Goal: Information Seeking & Learning: Find specific fact

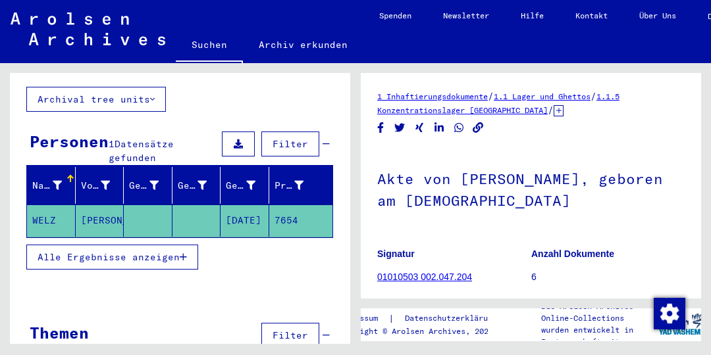
scroll to position [96, 0]
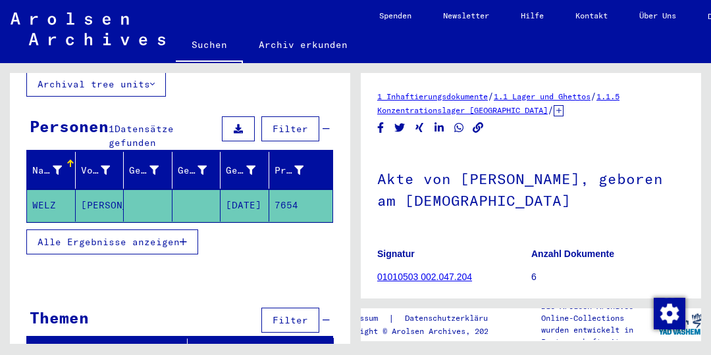
type input "**********"
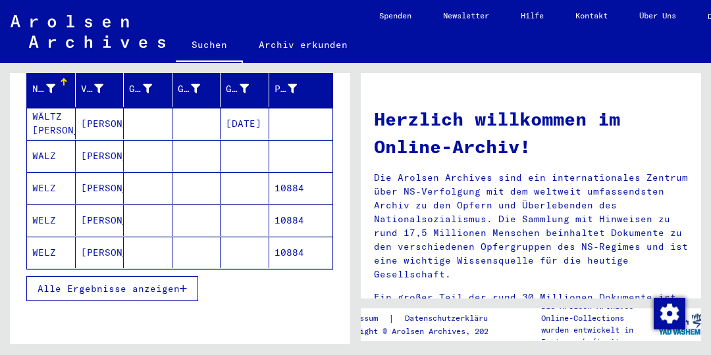
scroll to position [179, 0]
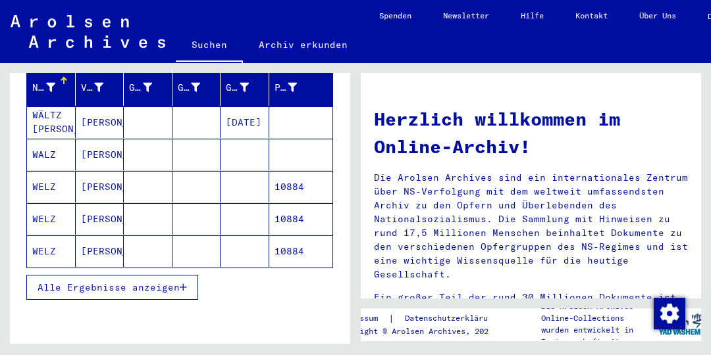
click at [184, 275] on button "Alle Ergebnisse anzeigen" at bounding box center [112, 287] width 172 height 25
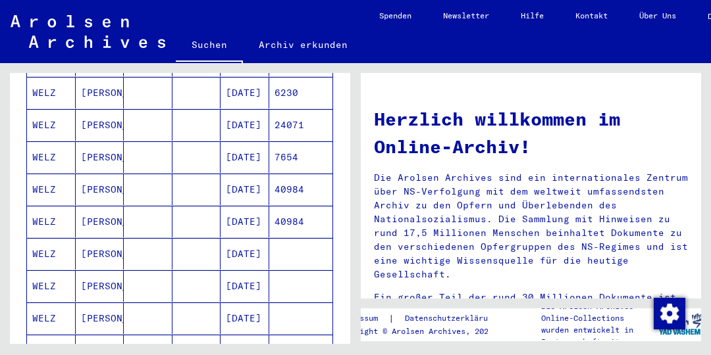
scroll to position [434, 0]
click at [294, 174] on mat-cell "40984" at bounding box center [301, 190] width 64 height 32
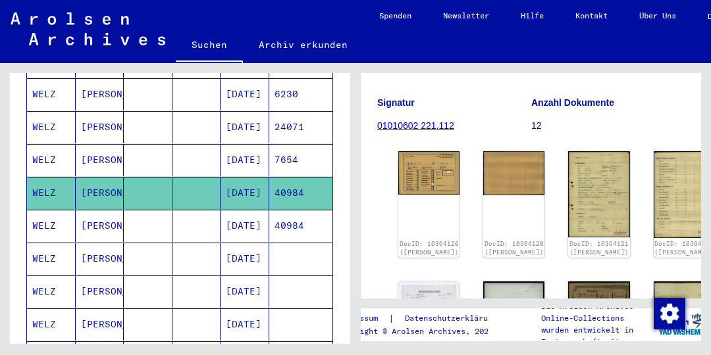
scroll to position [149, 0]
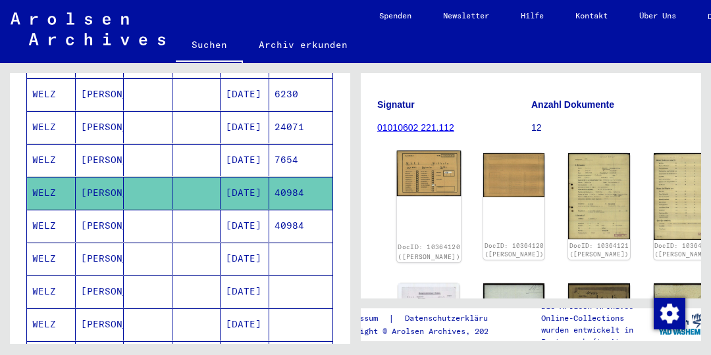
click at [416, 164] on img at bounding box center [429, 174] width 64 height 46
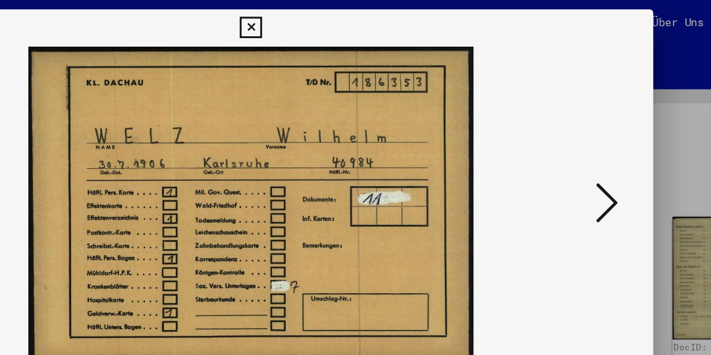
scroll to position [0, 0]
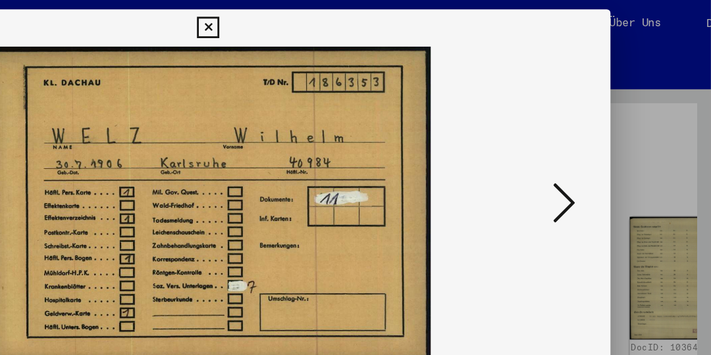
click at [612, 143] on icon at bounding box center [607, 144] width 16 height 32
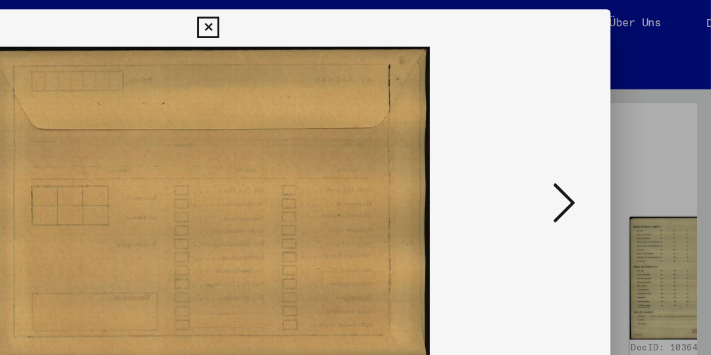
click at [611, 147] on icon at bounding box center [607, 144] width 16 height 32
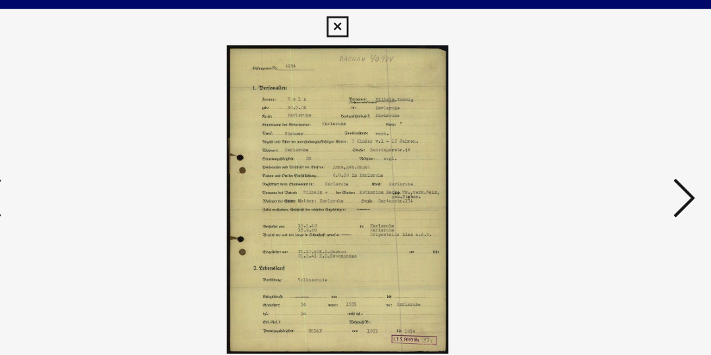
click at [607, 138] on icon at bounding box center [607, 144] width 16 height 32
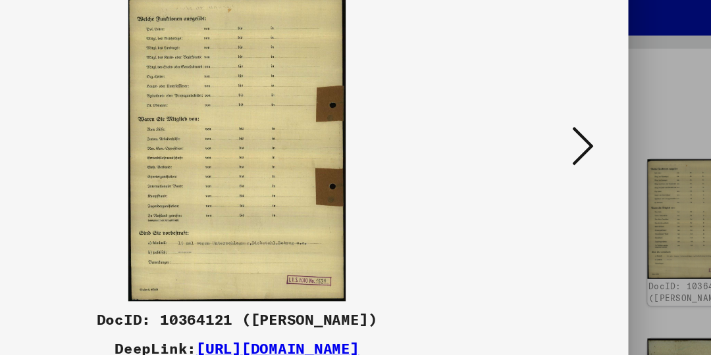
click at [612, 136] on icon at bounding box center [607, 144] width 16 height 32
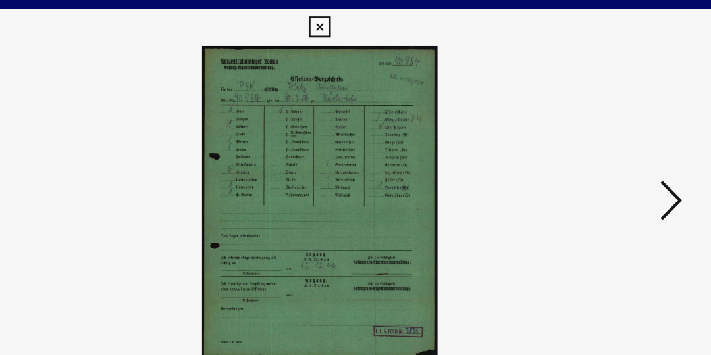
click at [607, 142] on icon at bounding box center [607, 144] width 16 height 32
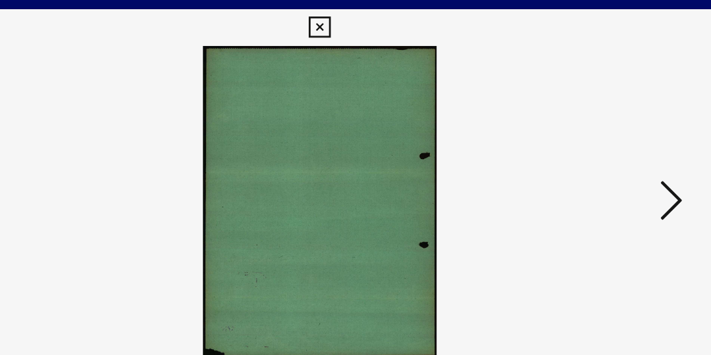
click at [609, 143] on icon at bounding box center [607, 144] width 16 height 32
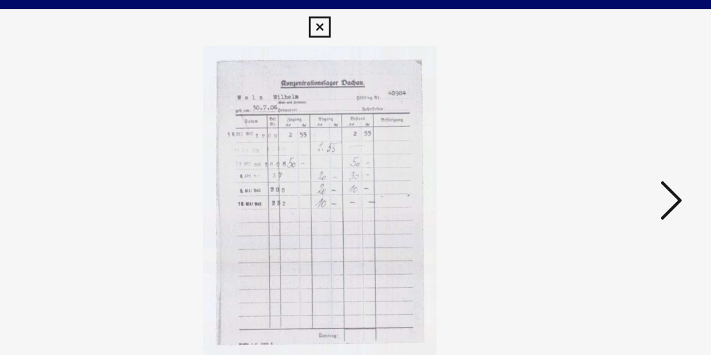
click at [608, 140] on icon at bounding box center [607, 144] width 16 height 32
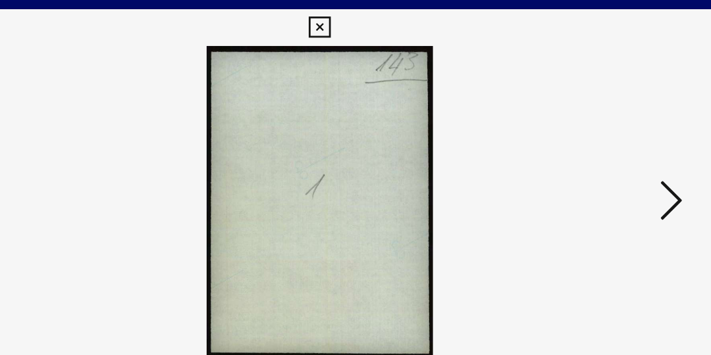
click at [609, 143] on icon at bounding box center [607, 144] width 16 height 32
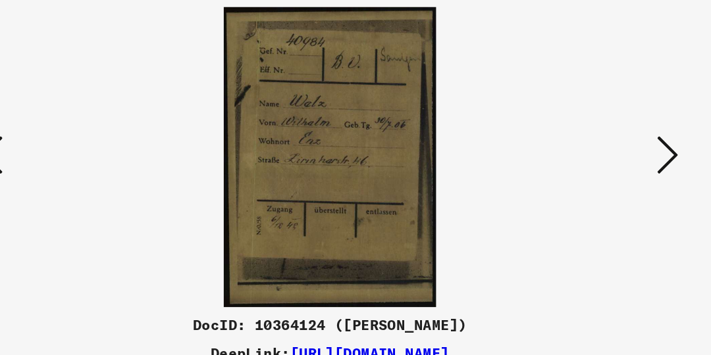
click at [613, 138] on icon at bounding box center [607, 144] width 16 height 32
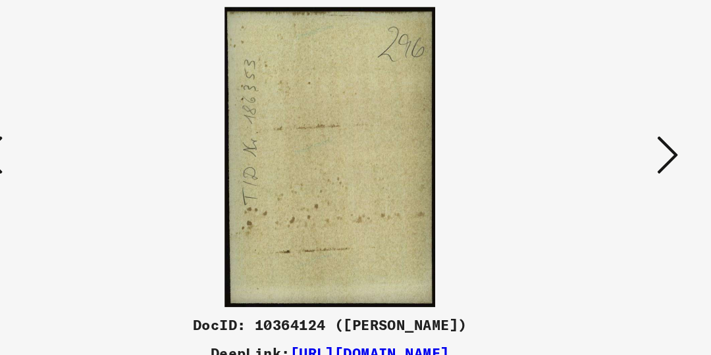
click at [608, 143] on icon at bounding box center [607, 144] width 16 height 32
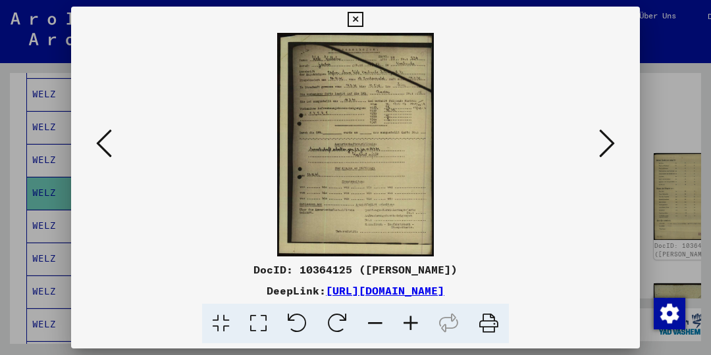
click at [608, 140] on icon at bounding box center [607, 144] width 16 height 32
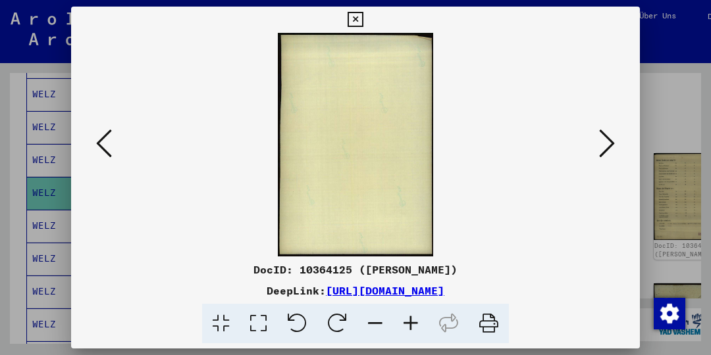
click at [612, 143] on icon at bounding box center [607, 144] width 16 height 32
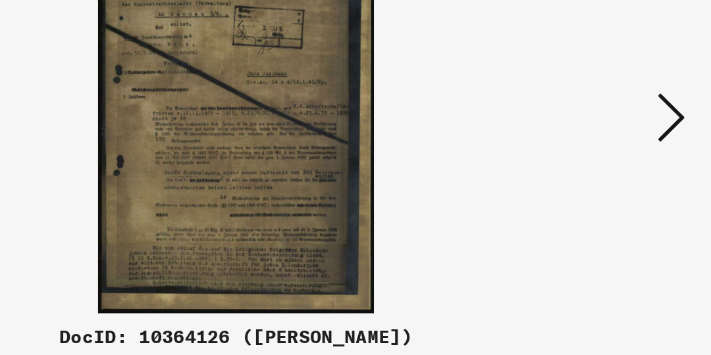
click at [607, 144] on icon at bounding box center [607, 144] width 16 height 32
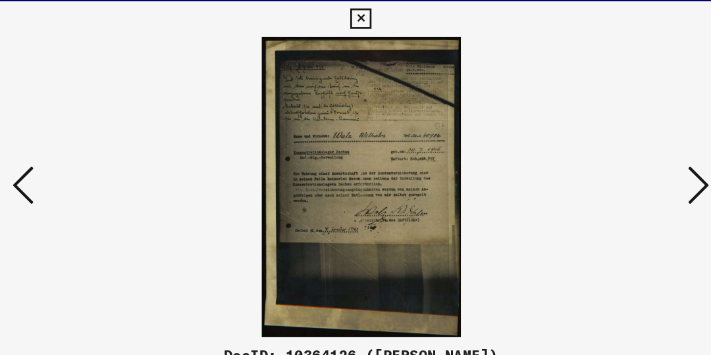
click at [611, 142] on icon at bounding box center [607, 144] width 16 height 32
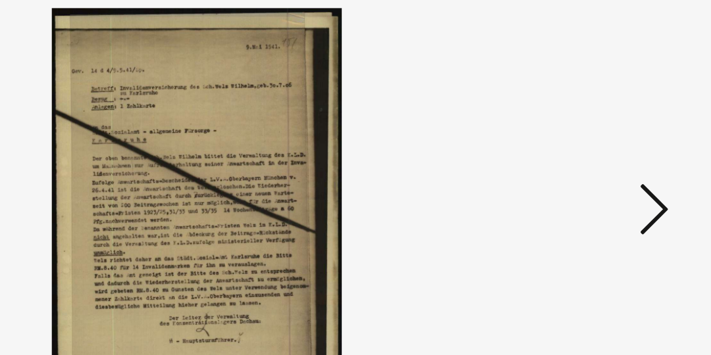
click at [609, 138] on icon at bounding box center [607, 144] width 16 height 32
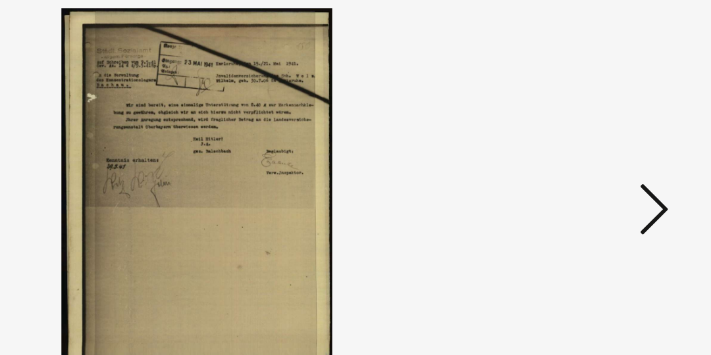
click at [609, 140] on icon at bounding box center [607, 144] width 16 height 32
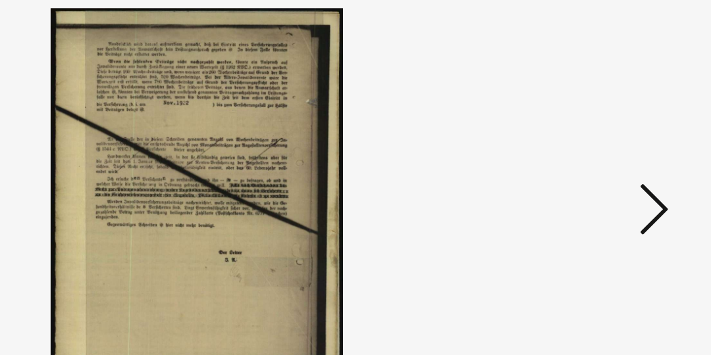
click at [612, 139] on icon at bounding box center [607, 144] width 16 height 32
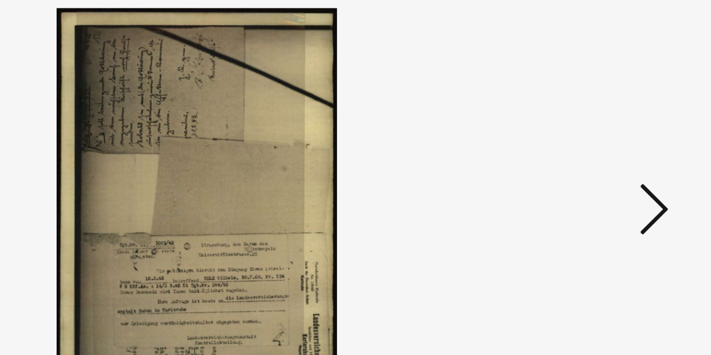
click at [605, 141] on icon at bounding box center [607, 144] width 16 height 32
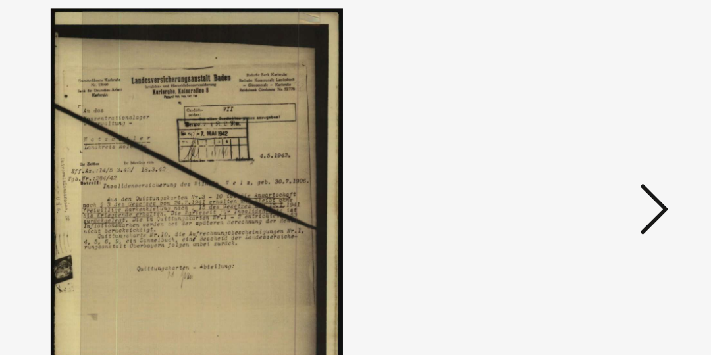
click at [609, 140] on icon at bounding box center [607, 144] width 16 height 32
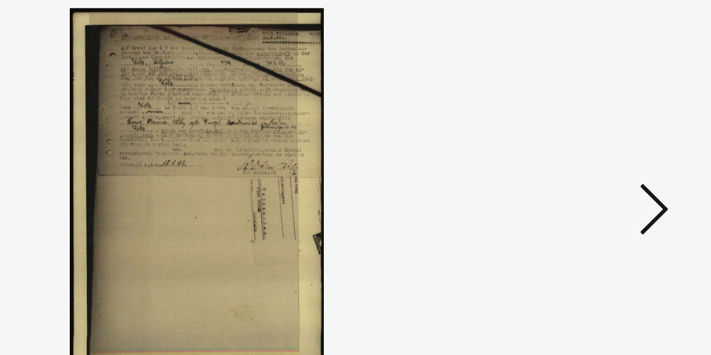
click at [611, 141] on icon at bounding box center [607, 144] width 16 height 32
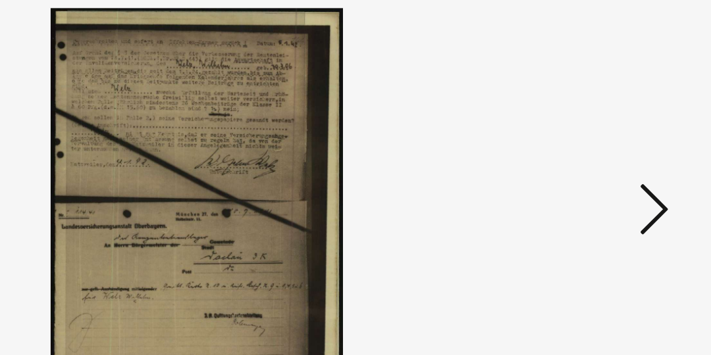
click at [609, 143] on icon at bounding box center [607, 144] width 16 height 32
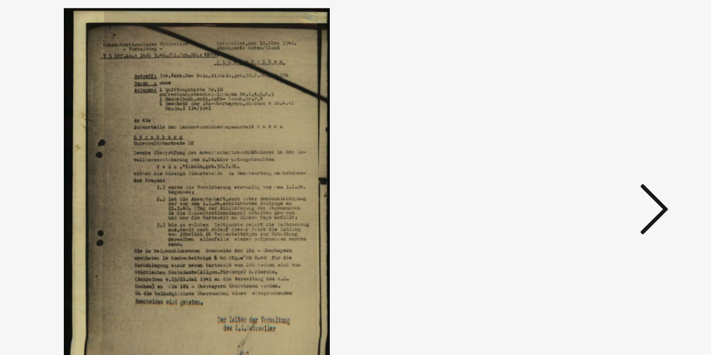
click at [613, 139] on icon at bounding box center [607, 144] width 16 height 32
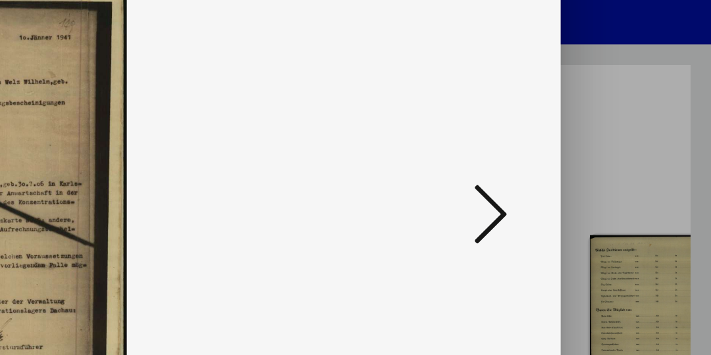
click at [611, 140] on icon at bounding box center [607, 144] width 16 height 32
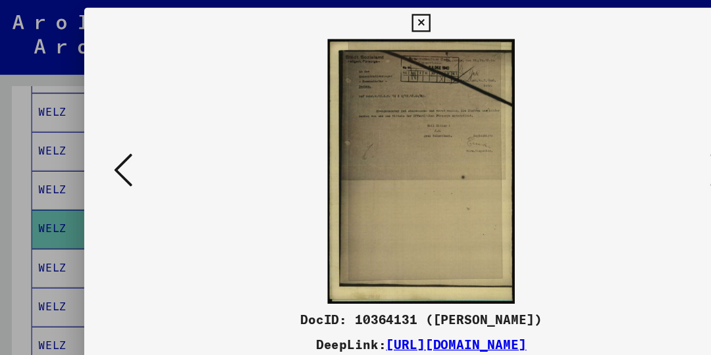
click at [348, 20] on icon at bounding box center [354, 20] width 15 height 16
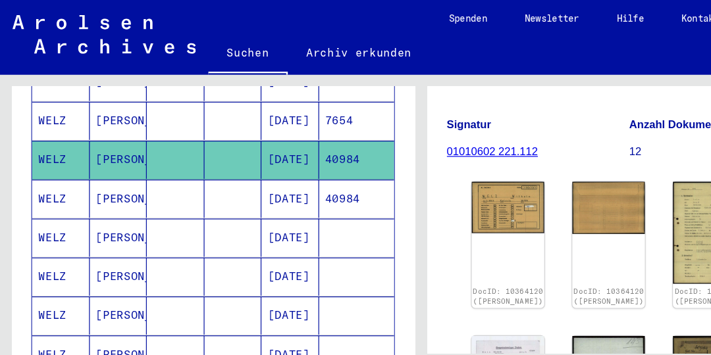
scroll to position [497, 0]
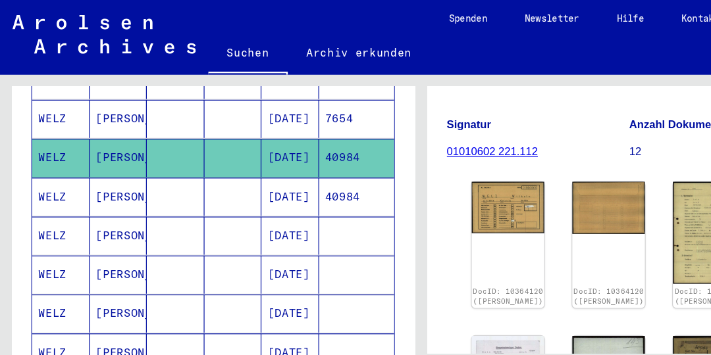
click at [306, 150] on mat-cell "40984" at bounding box center [301, 166] width 64 height 32
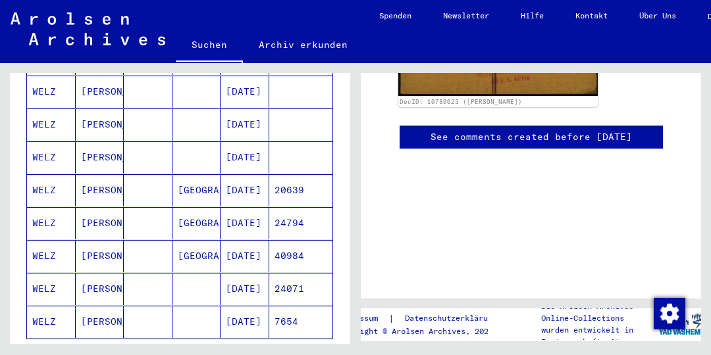
scroll to position [640, 0]
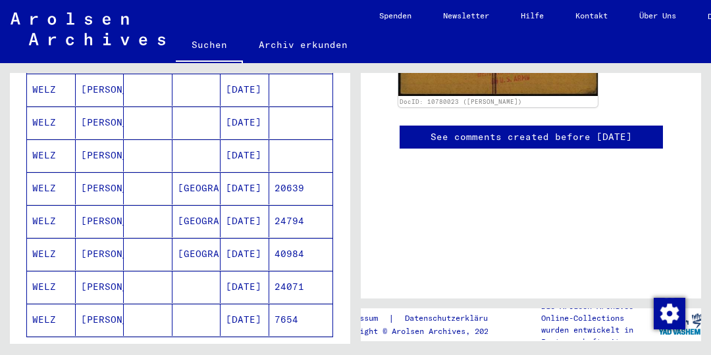
click at [252, 107] on mat-cell "[DATE]" at bounding box center [244, 123] width 49 height 32
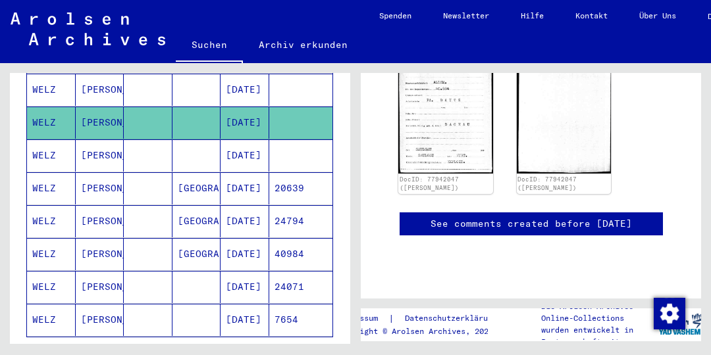
scroll to position [286, 0]
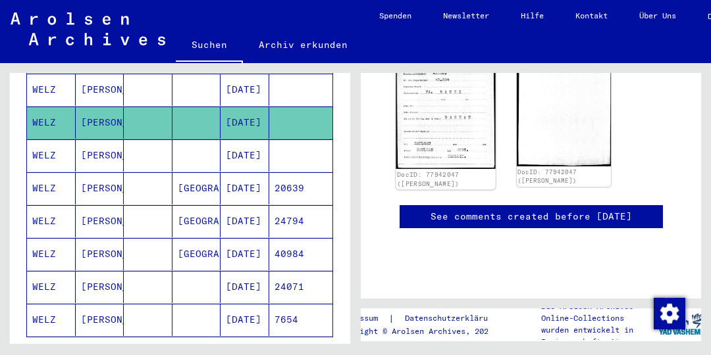
click at [453, 105] on img at bounding box center [444, 105] width 99 height 128
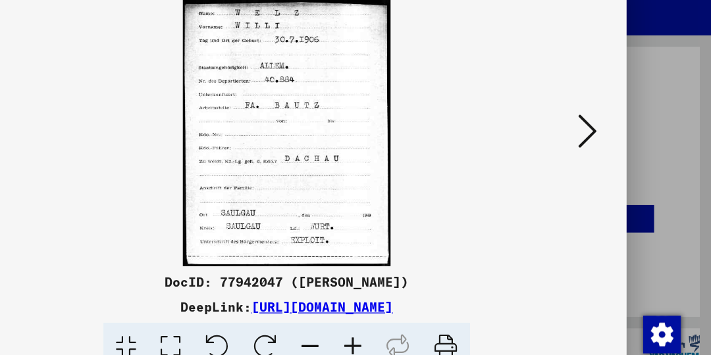
scroll to position [0, 0]
click at [613, 144] on icon at bounding box center [607, 144] width 16 height 32
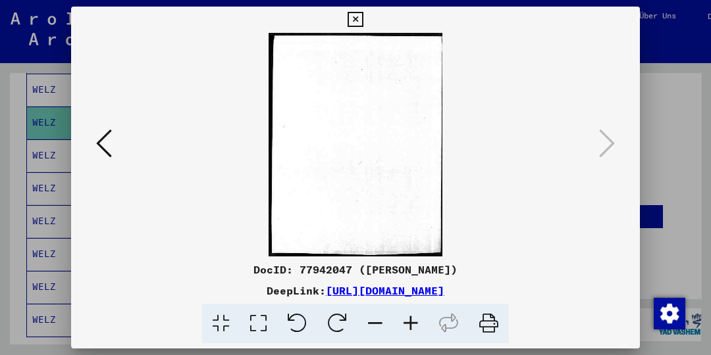
click at [353, 19] on icon at bounding box center [354, 20] width 15 height 16
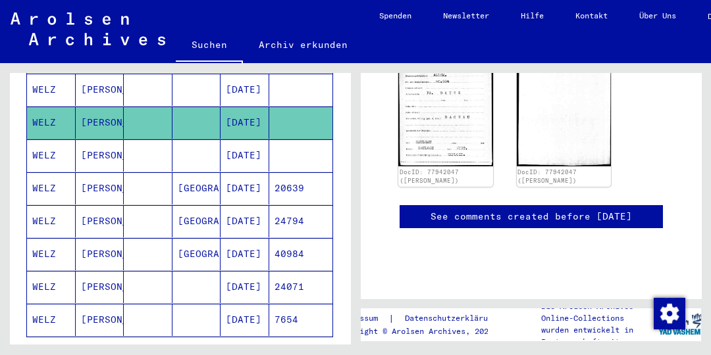
click at [296, 172] on mat-cell "20639" at bounding box center [301, 188] width 64 height 32
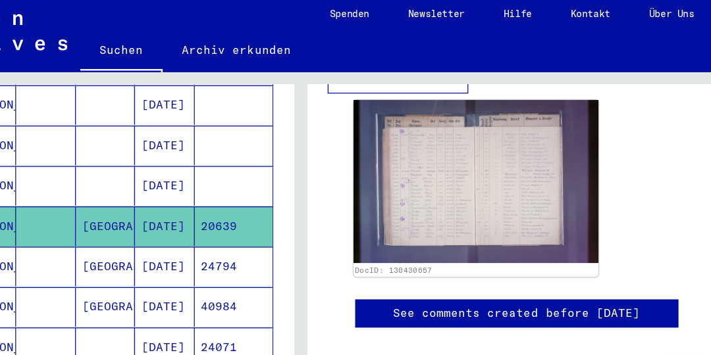
scroll to position [365, 0]
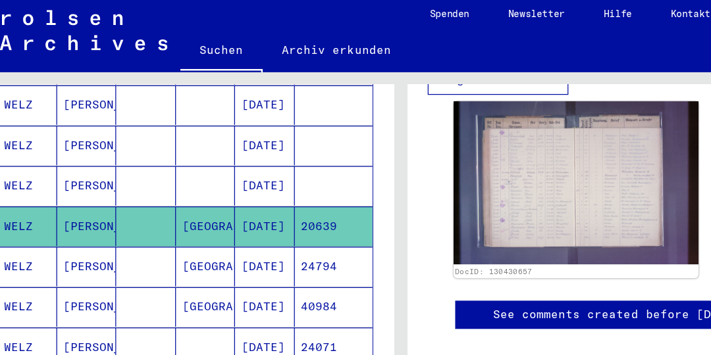
click at [297, 205] on mat-cell "24794" at bounding box center [301, 221] width 64 height 32
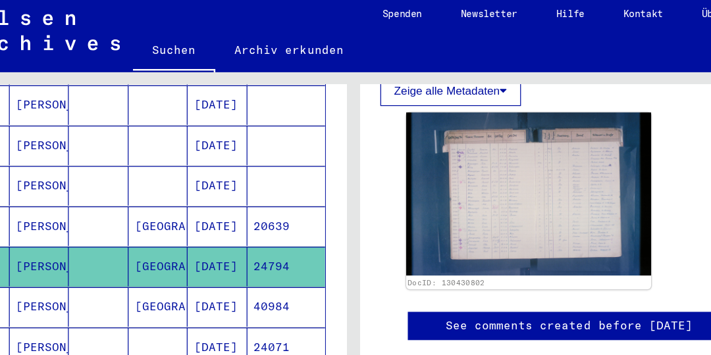
scroll to position [366, 0]
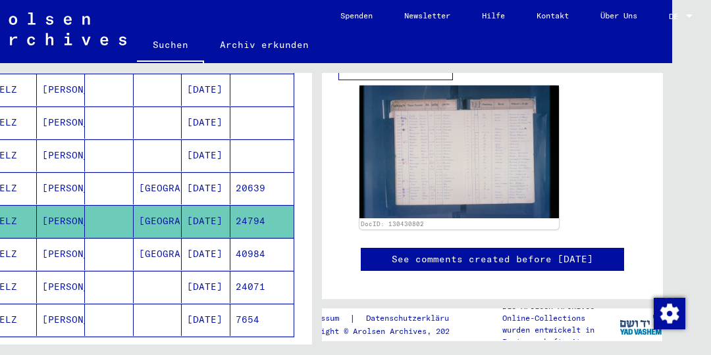
click at [247, 238] on mat-cell "40984" at bounding box center [262, 254] width 64 height 32
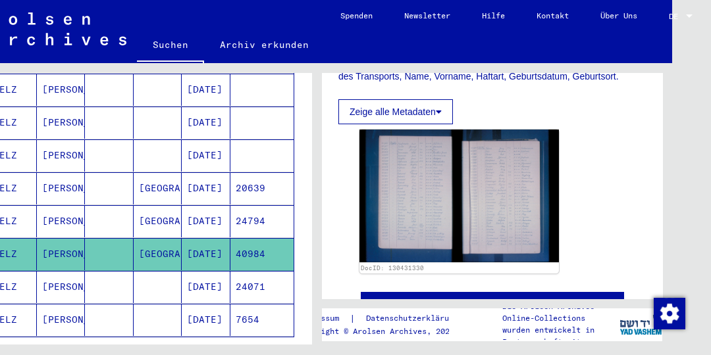
scroll to position [305, 0]
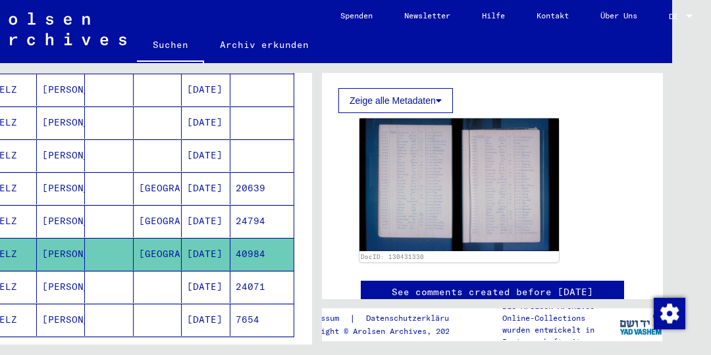
click at [247, 304] on mat-cell "7654" at bounding box center [262, 320] width 64 height 32
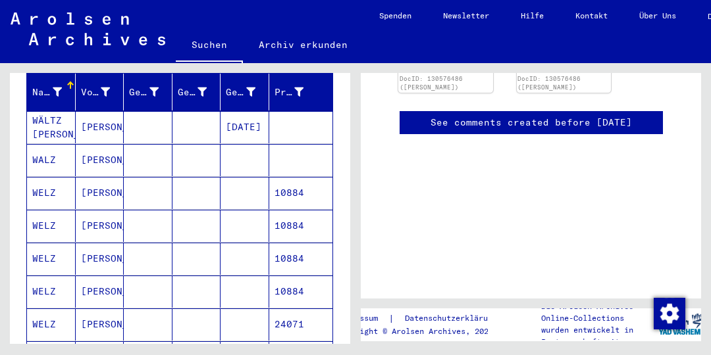
scroll to position [170, 0]
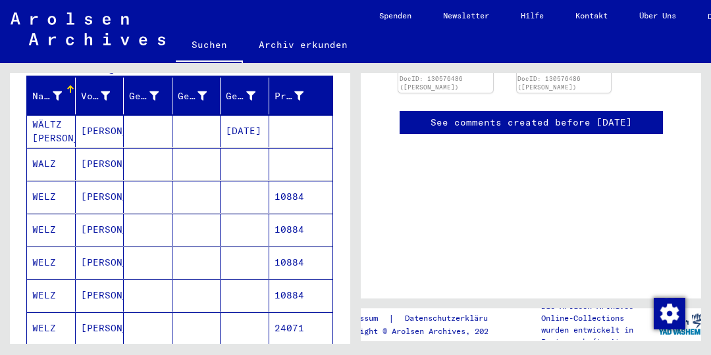
click at [302, 181] on mat-cell "10884" at bounding box center [301, 197] width 64 height 32
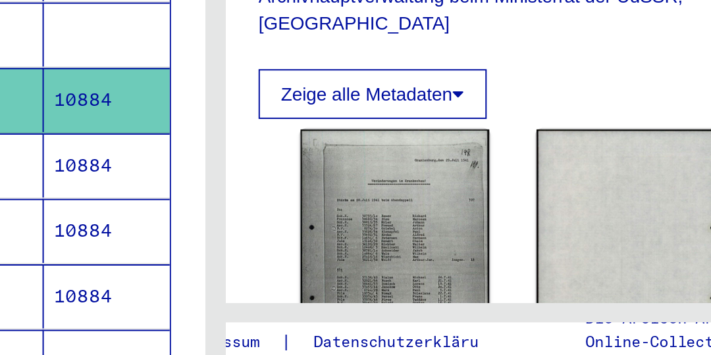
scroll to position [178, 0]
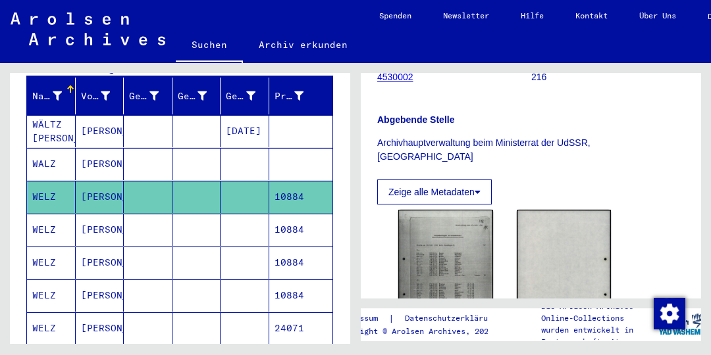
click at [304, 217] on mat-cell "10884" at bounding box center [301, 230] width 64 height 32
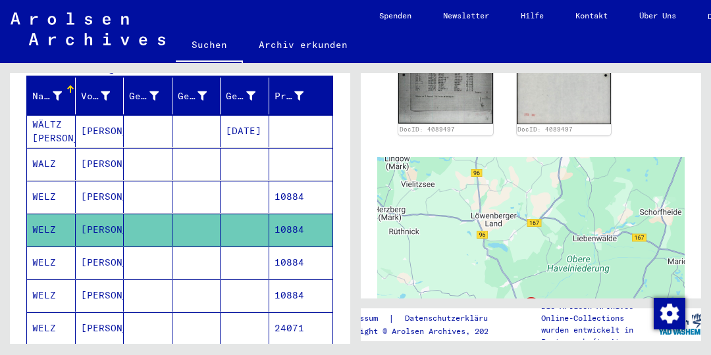
scroll to position [398, 0]
click at [301, 256] on mat-cell "10884" at bounding box center [301, 263] width 64 height 32
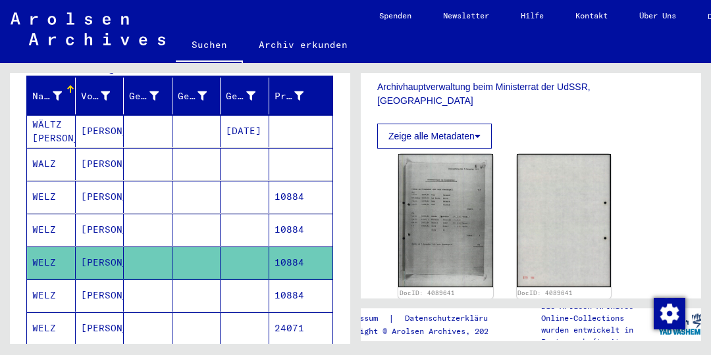
scroll to position [235, 0]
click at [297, 280] on mat-cell "10884" at bounding box center [301, 296] width 64 height 32
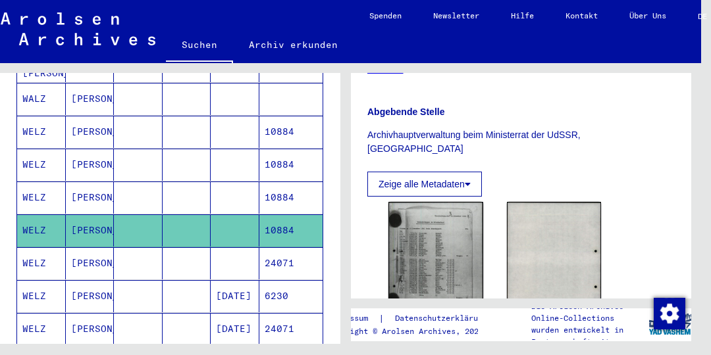
scroll to position [259, 0]
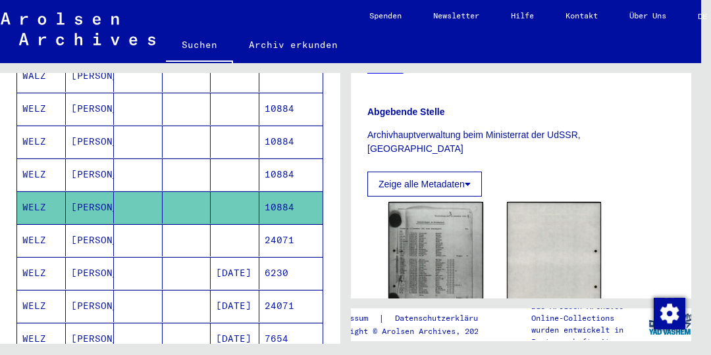
click at [286, 227] on mat-cell "24071" at bounding box center [291, 240] width 64 height 32
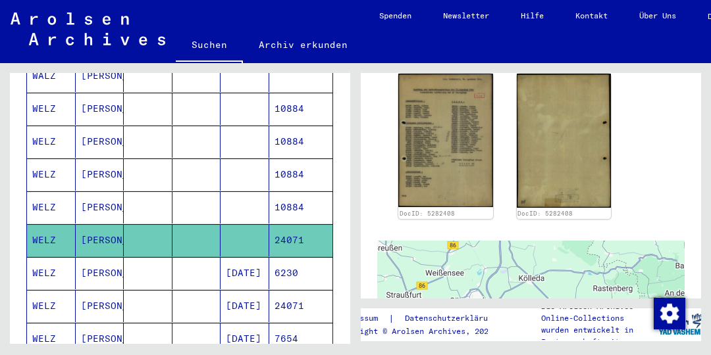
click at [298, 257] on mat-cell "6230" at bounding box center [301, 273] width 64 height 32
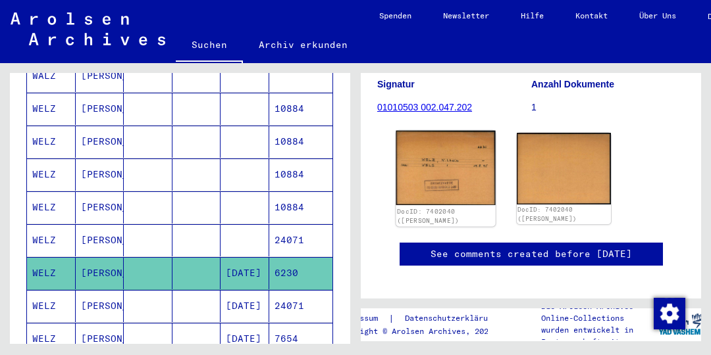
click at [461, 166] on img at bounding box center [444, 168] width 99 height 74
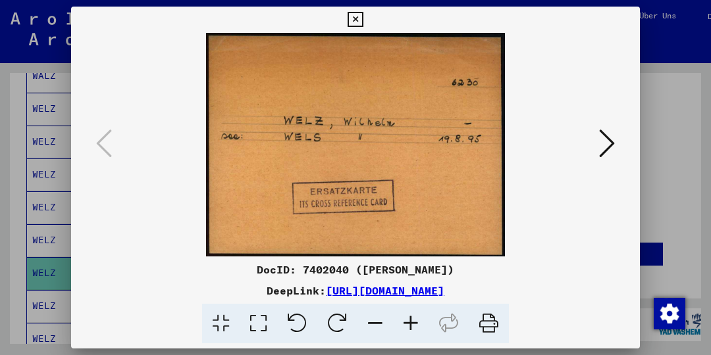
click at [607, 149] on icon at bounding box center [607, 144] width 16 height 32
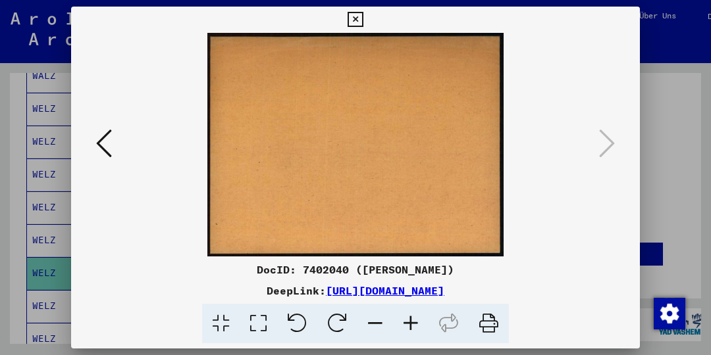
click at [350, 24] on icon at bounding box center [354, 20] width 15 height 16
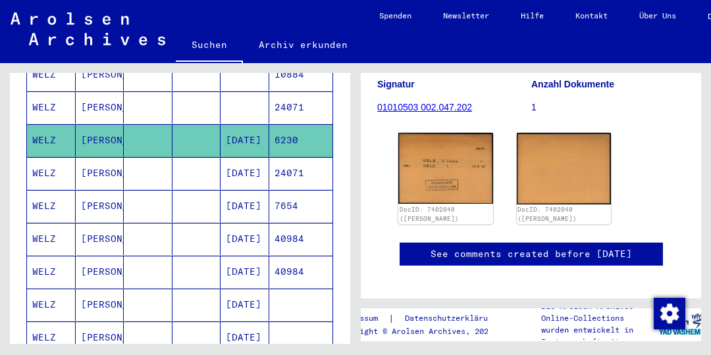
click at [294, 157] on mat-cell "24071" at bounding box center [301, 173] width 64 height 32
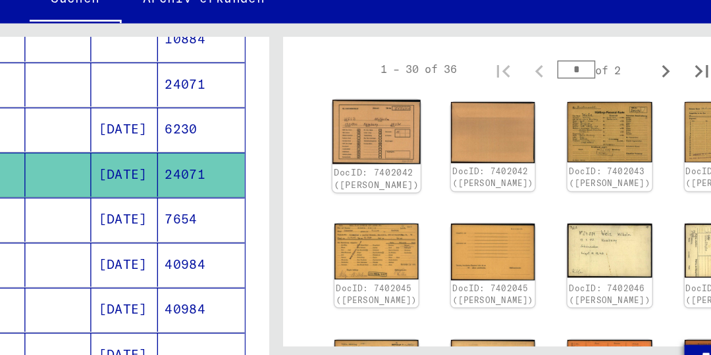
click at [413, 133] on img at bounding box center [429, 142] width 64 height 47
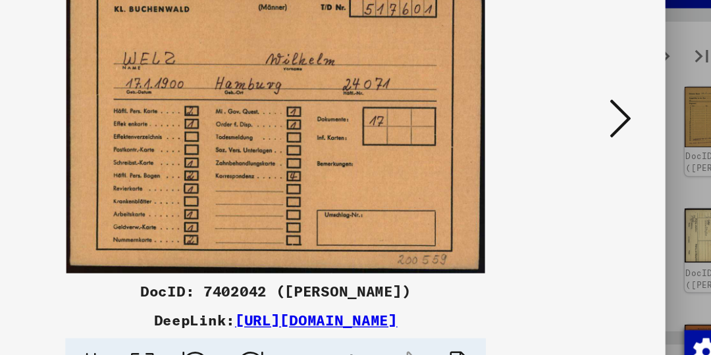
click at [611, 140] on icon at bounding box center [607, 144] width 16 height 32
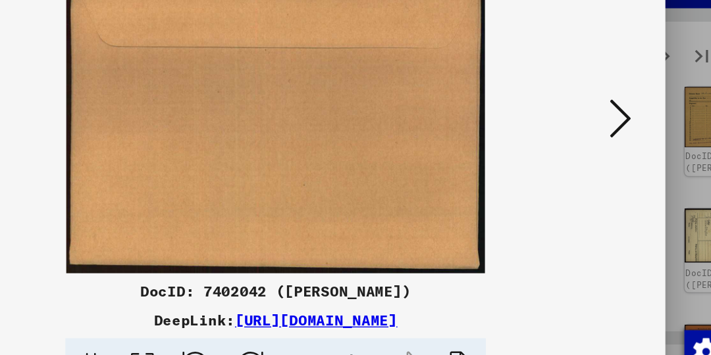
click at [610, 143] on icon at bounding box center [607, 144] width 16 height 32
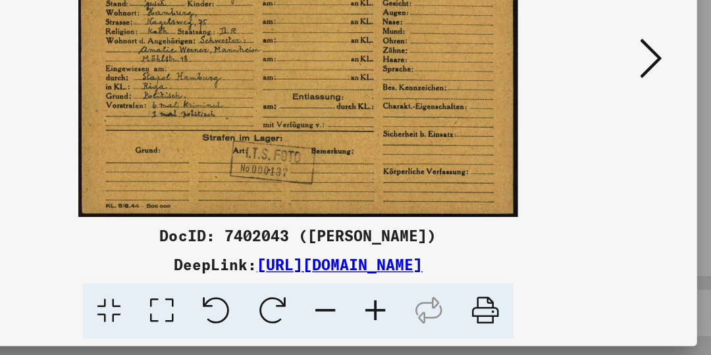
click at [608, 142] on icon at bounding box center [607, 144] width 16 height 32
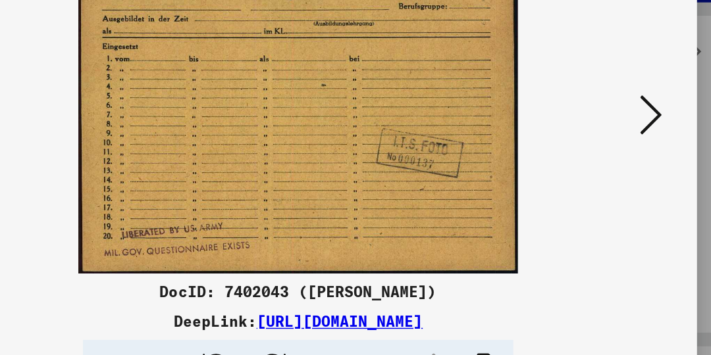
click at [605, 136] on icon at bounding box center [607, 144] width 16 height 32
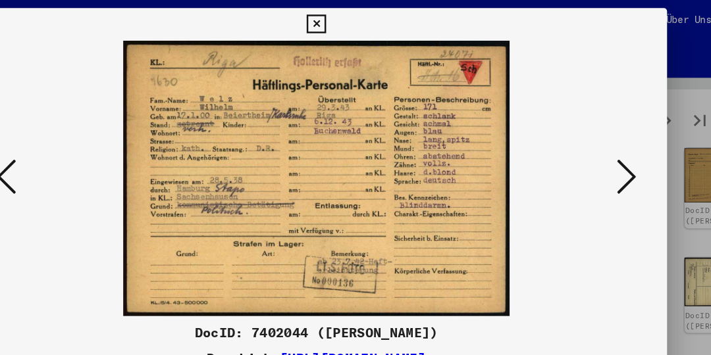
click at [606, 145] on icon at bounding box center [607, 144] width 16 height 32
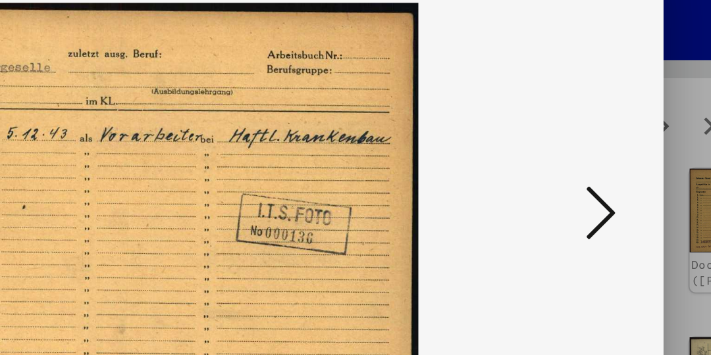
click at [611, 143] on icon at bounding box center [607, 144] width 16 height 32
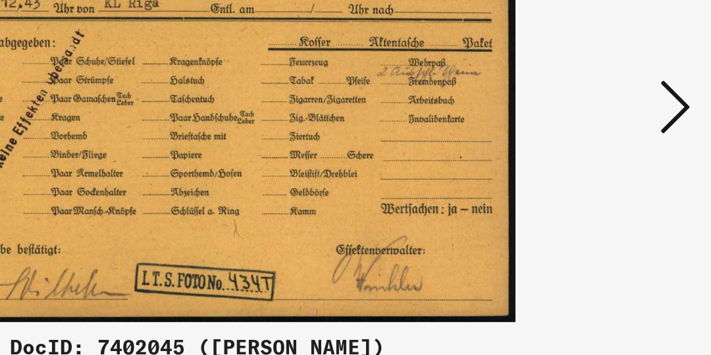
click at [611, 140] on icon at bounding box center [607, 144] width 16 height 32
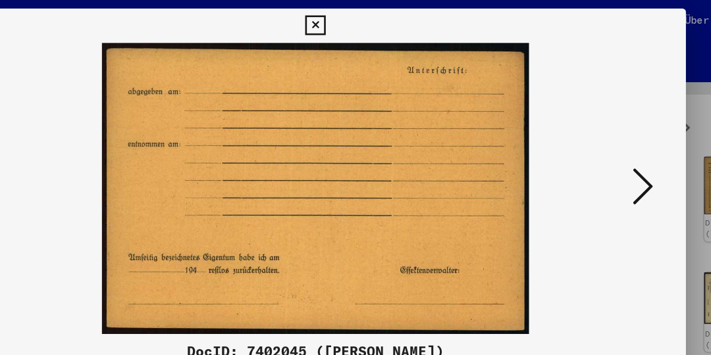
click at [609, 141] on icon at bounding box center [607, 144] width 16 height 32
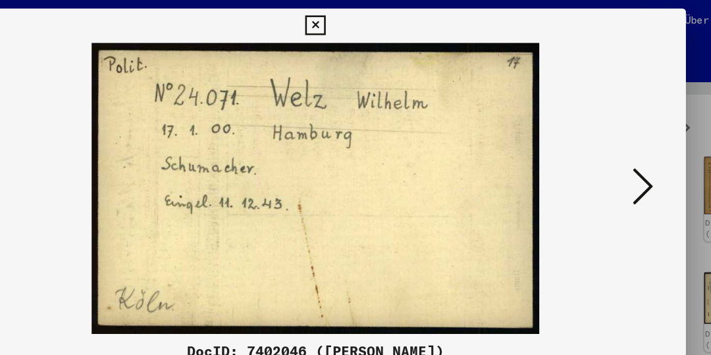
click at [613, 146] on icon at bounding box center [607, 144] width 16 height 32
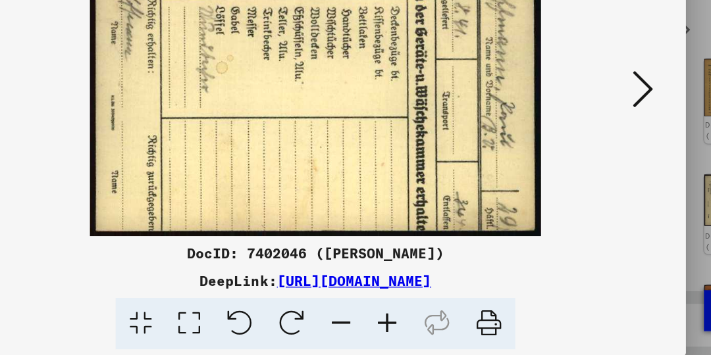
click at [612, 141] on icon at bounding box center [607, 144] width 16 height 32
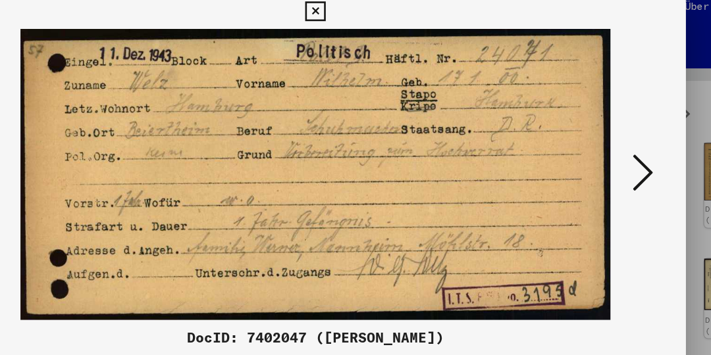
click at [608, 143] on icon at bounding box center [607, 144] width 16 height 32
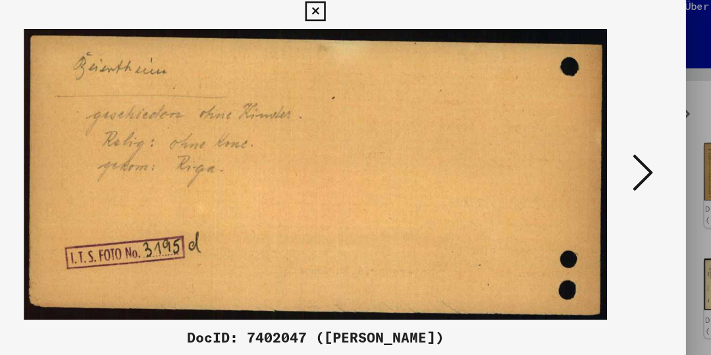
click at [617, 139] on button at bounding box center [607, 145] width 24 height 38
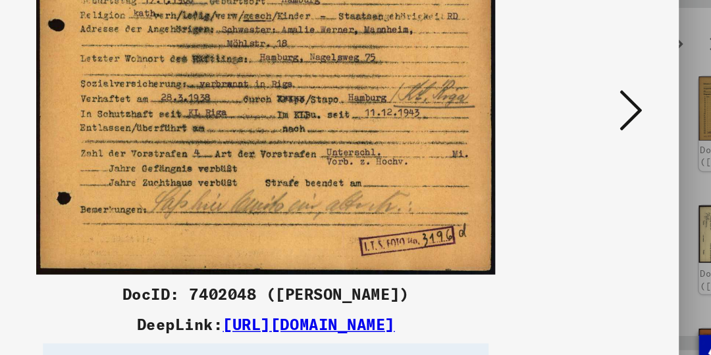
click at [611, 143] on icon at bounding box center [607, 144] width 16 height 32
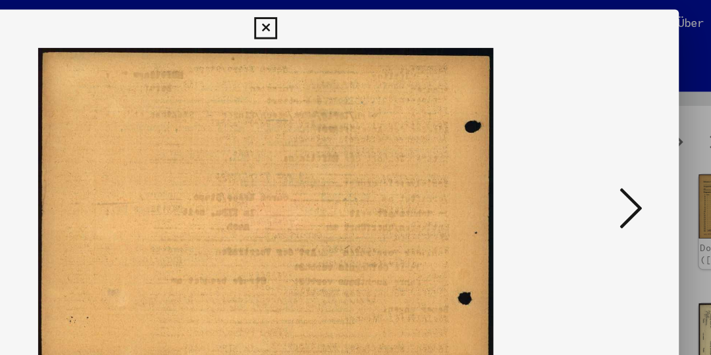
click at [609, 143] on icon at bounding box center [607, 144] width 16 height 32
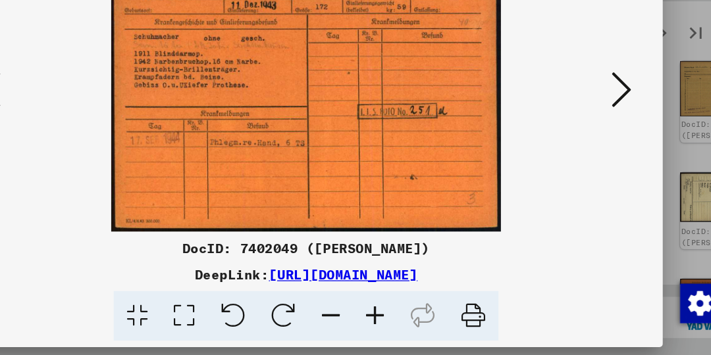
click at [611, 143] on icon at bounding box center [607, 144] width 16 height 32
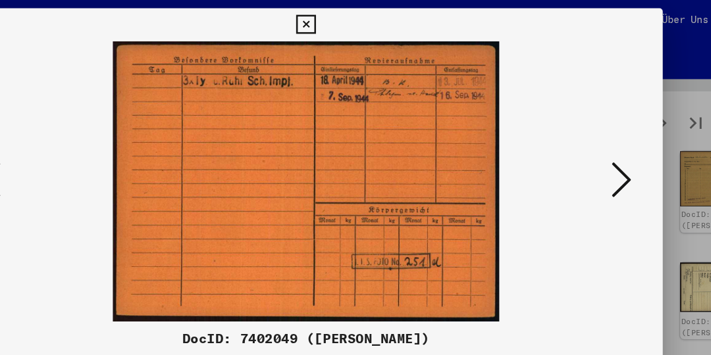
click at [613, 138] on icon at bounding box center [607, 144] width 16 height 32
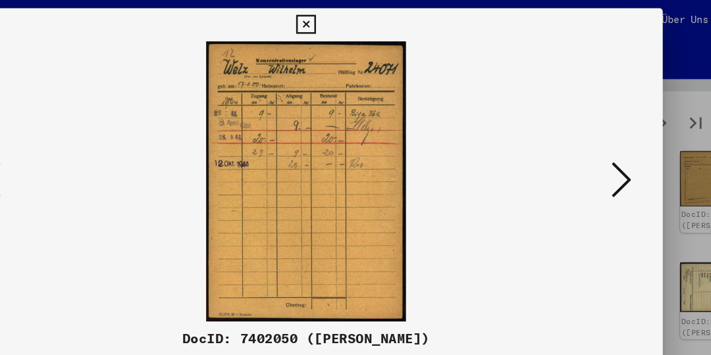
click at [614, 142] on icon at bounding box center [607, 144] width 16 height 32
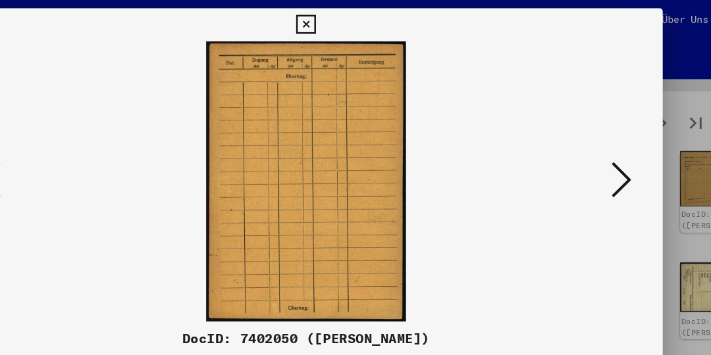
click at [611, 144] on icon at bounding box center [607, 144] width 16 height 32
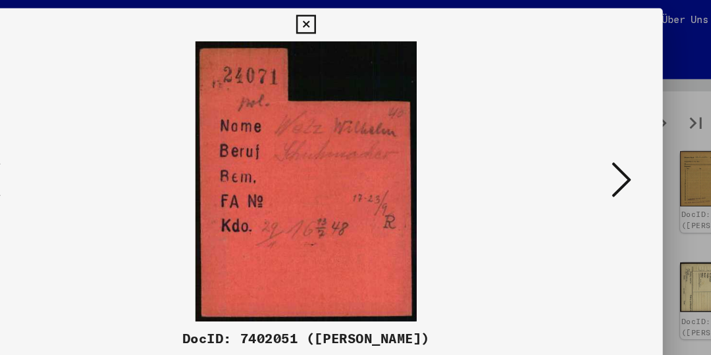
click at [613, 139] on icon at bounding box center [607, 144] width 16 height 32
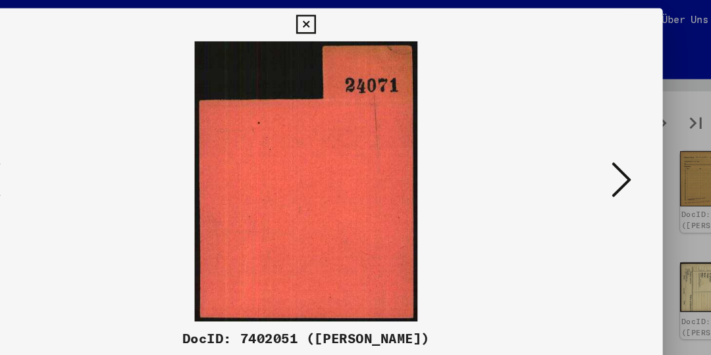
click at [612, 145] on icon at bounding box center [607, 144] width 16 height 32
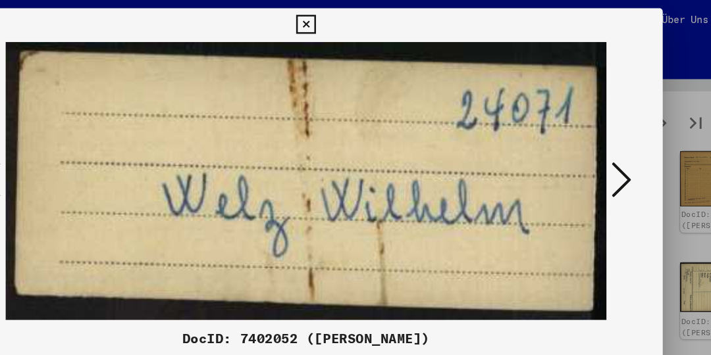
click at [617, 143] on button at bounding box center [607, 145] width 24 height 38
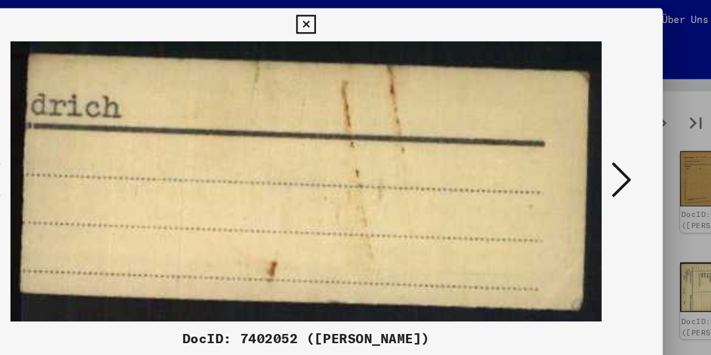
click at [613, 139] on icon at bounding box center [607, 144] width 16 height 32
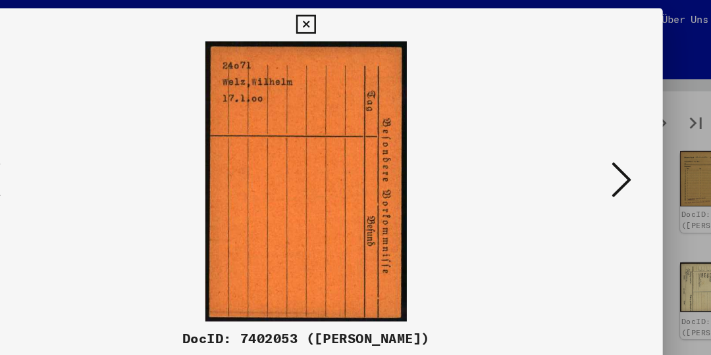
click at [613, 141] on icon at bounding box center [607, 144] width 16 height 32
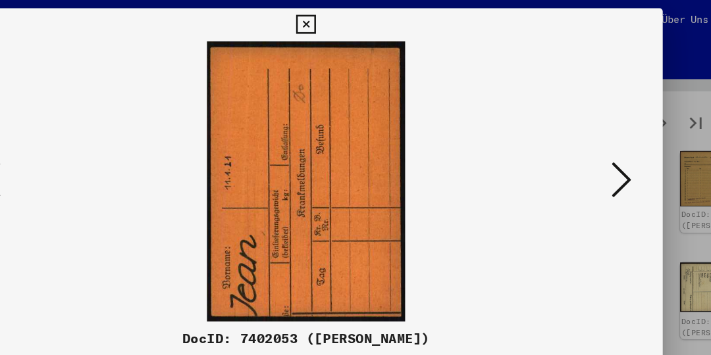
click at [612, 139] on icon at bounding box center [607, 144] width 16 height 32
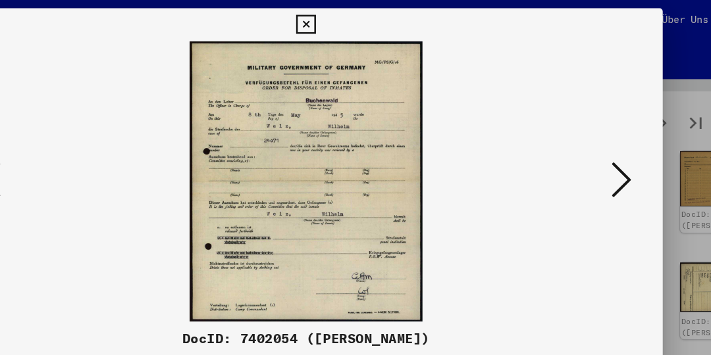
click at [611, 150] on icon at bounding box center [607, 144] width 16 height 32
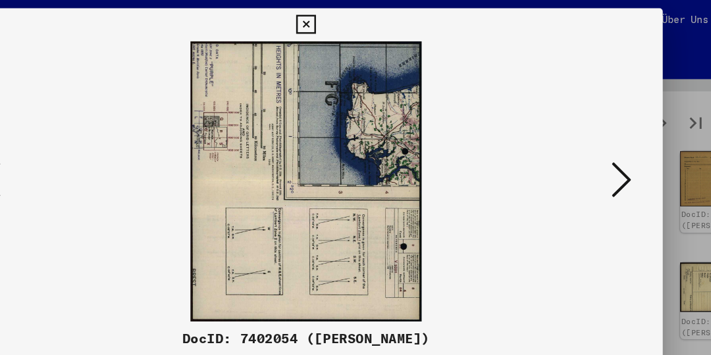
click at [609, 141] on icon at bounding box center [607, 144] width 16 height 32
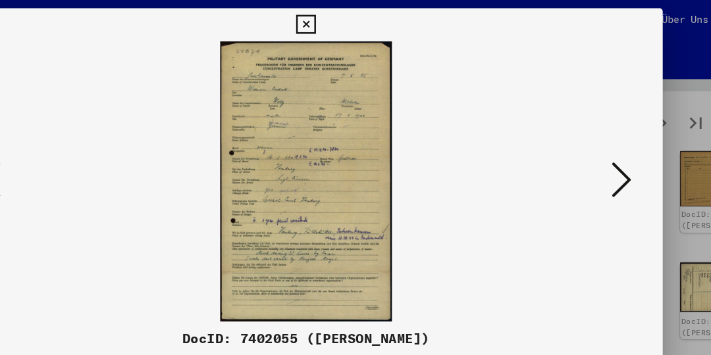
click at [609, 143] on icon at bounding box center [607, 144] width 16 height 32
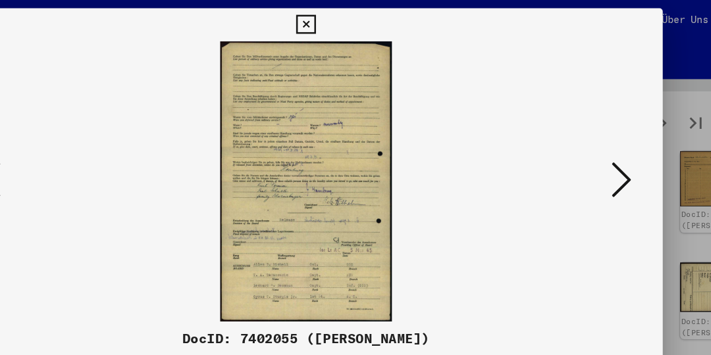
click at [610, 147] on icon at bounding box center [607, 144] width 16 height 32
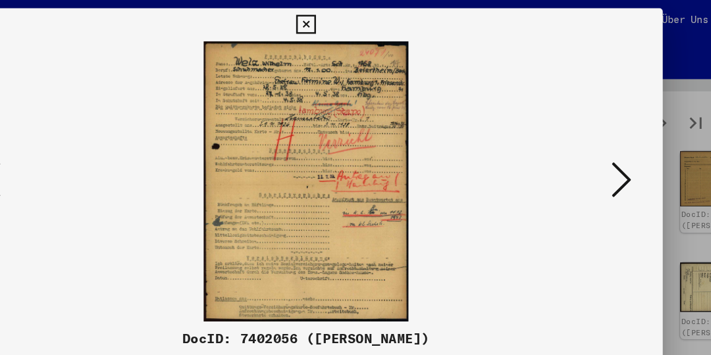
click at [614, 145] on icon at bounding box center [607, 144] width 16 height 32
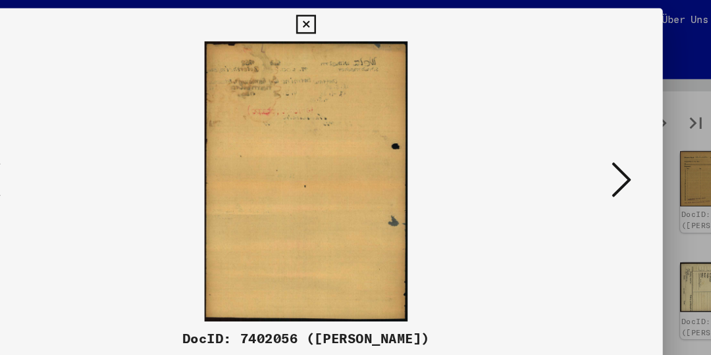
click at [616, 144] on button at bounding box center [607, 145] width 24 height 38
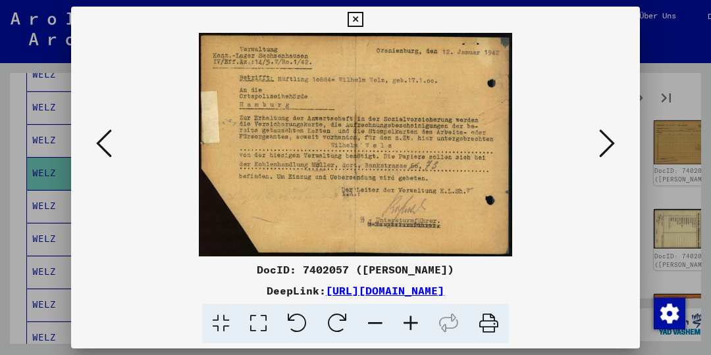
click at [613, 141] on icon at bounding box center [607, 144] width 16 height 32
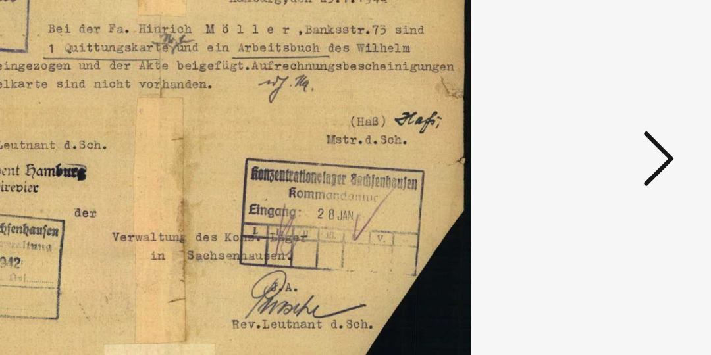
click at [604, 144] on icon at bounding box center [607, 144] width 16 height 32
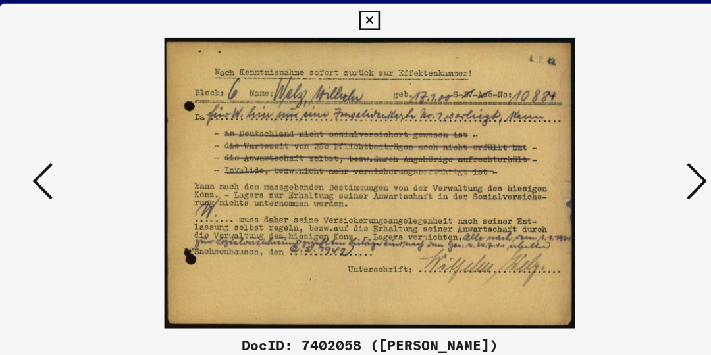
click at [613, 139] on icon at bounding box center [607, 144] width 16 height 32
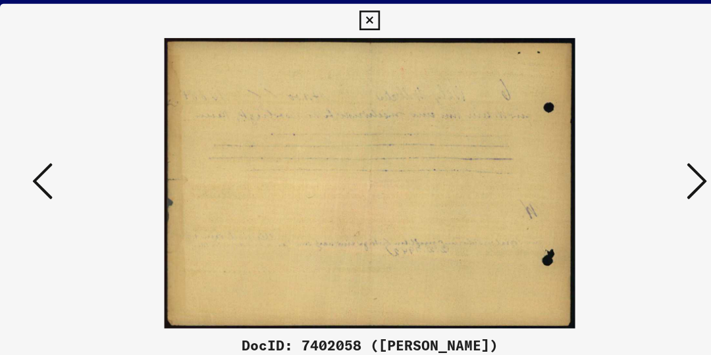
click at [605, 146] on icon at bounding box center [607, 144] width 16 height 32
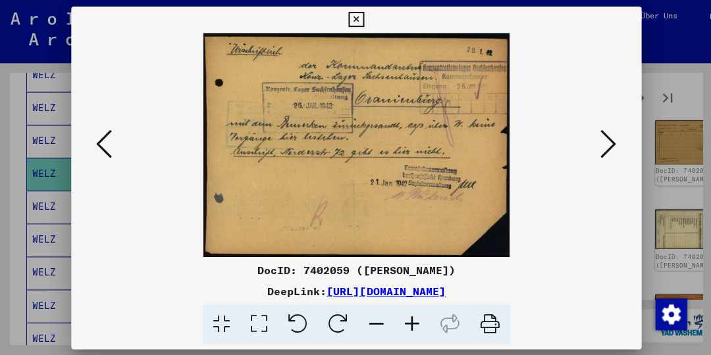
click at [610, 149] on icon at bounding box center [607, 144] width 16 height 32
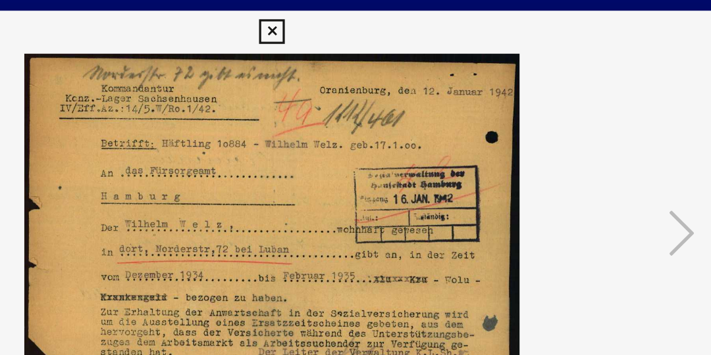
click at [351, 22] on icon at bounding box center [354, 20] width 15 height 16
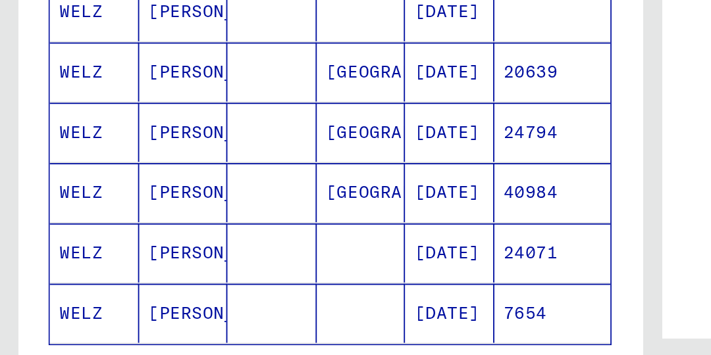
scroll to position [671, 0]
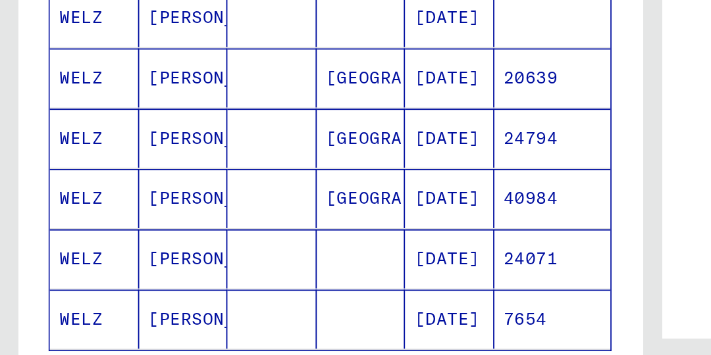
click at [82, 207] on mat-cell "[PERSON_NAME]" at bounding box center [100, 223] width 49 height 32
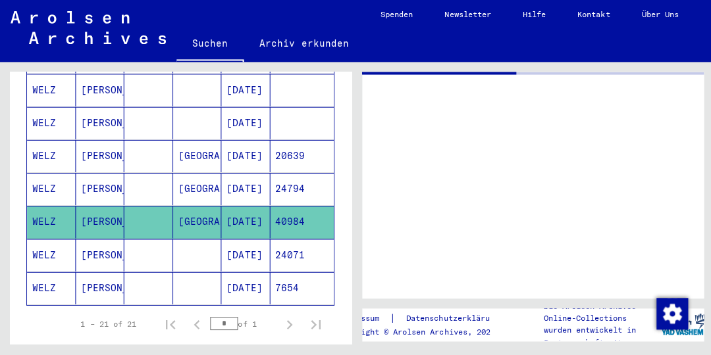
scroll to position [669, 0]
